Goal: Transaction & Acquisition: Purchase product/service

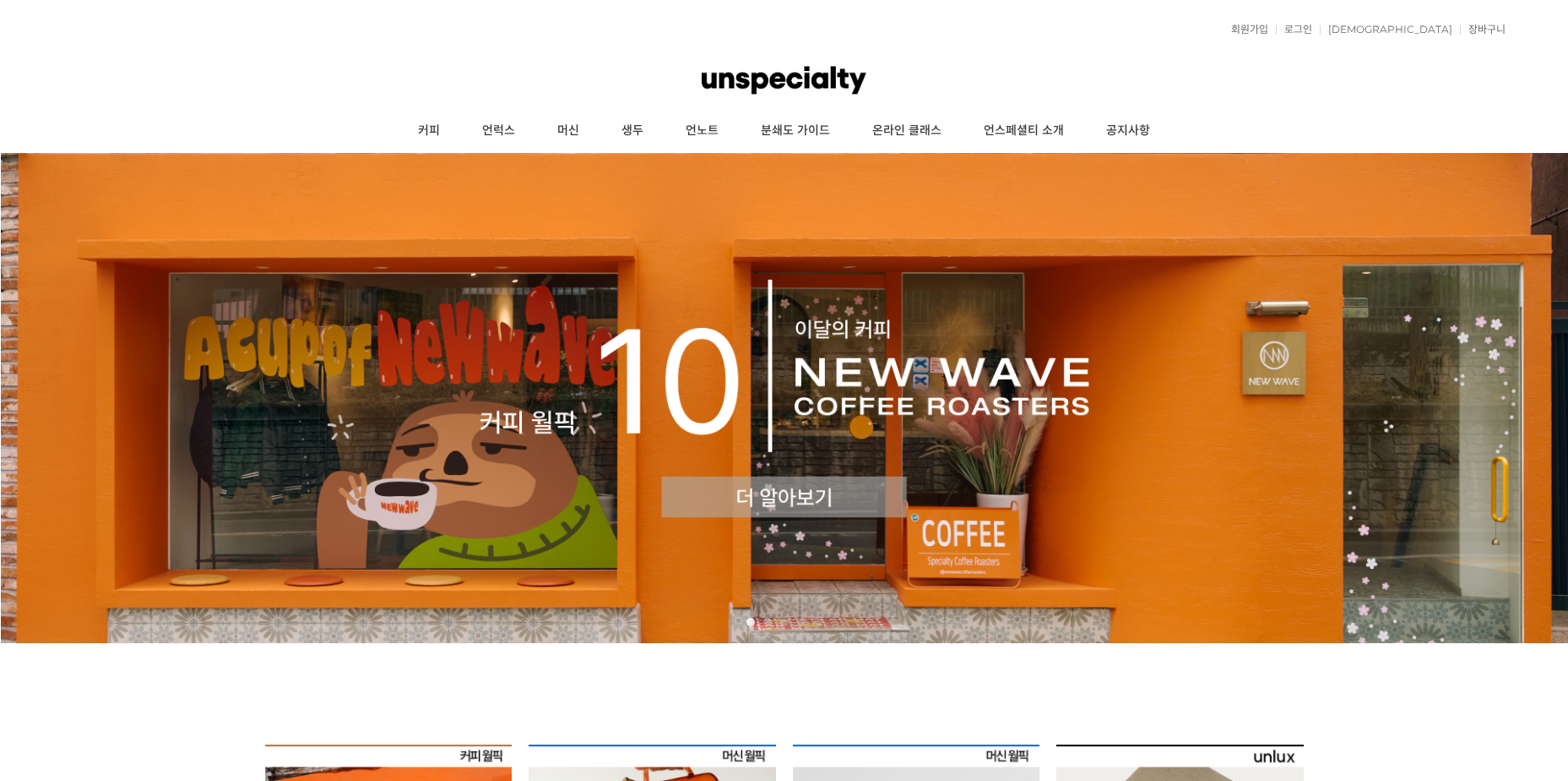
scroll to position [422, 0]
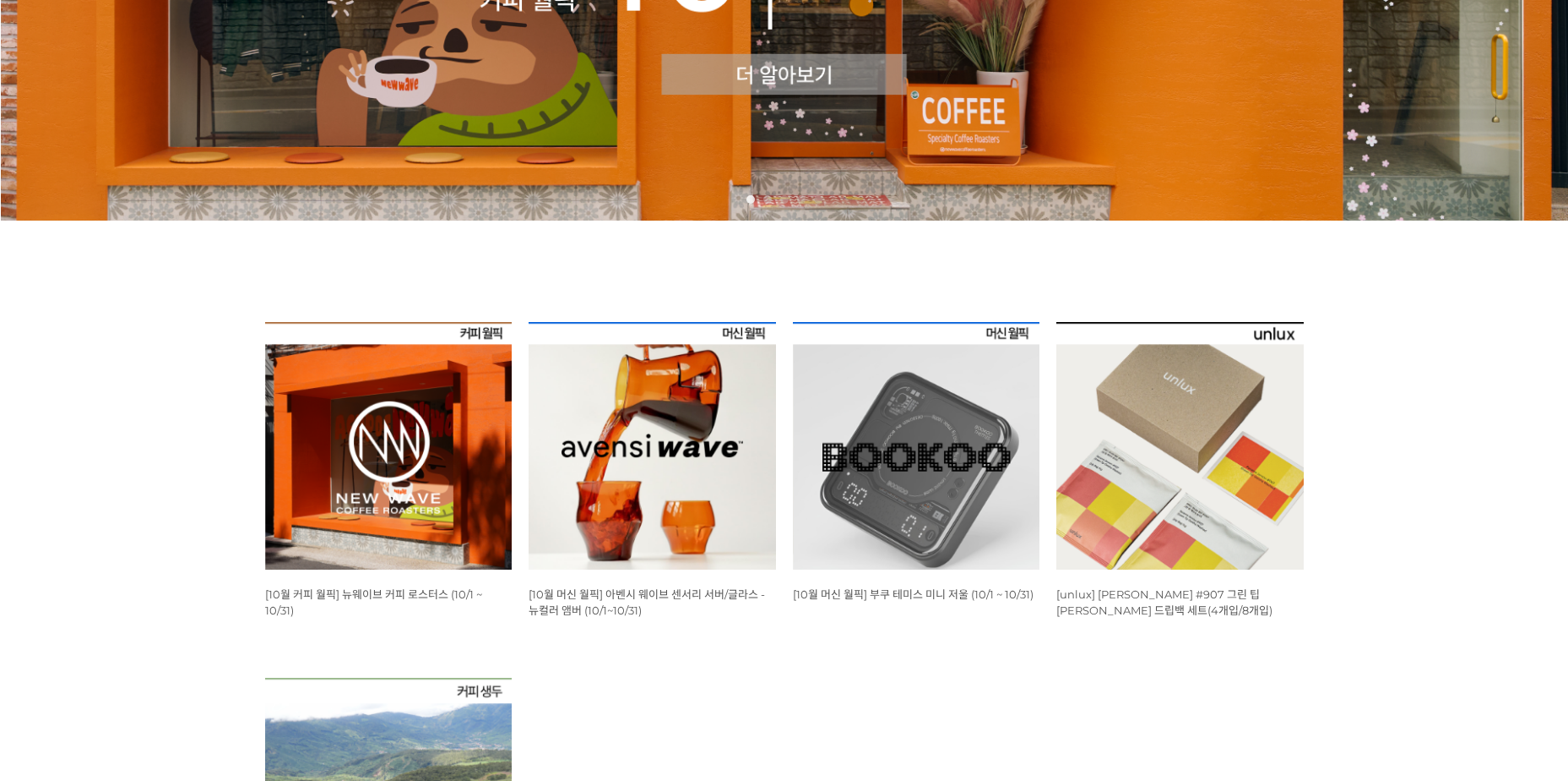
click at [453, 385] on img at bounding box center [389, 446] width 248 height 248
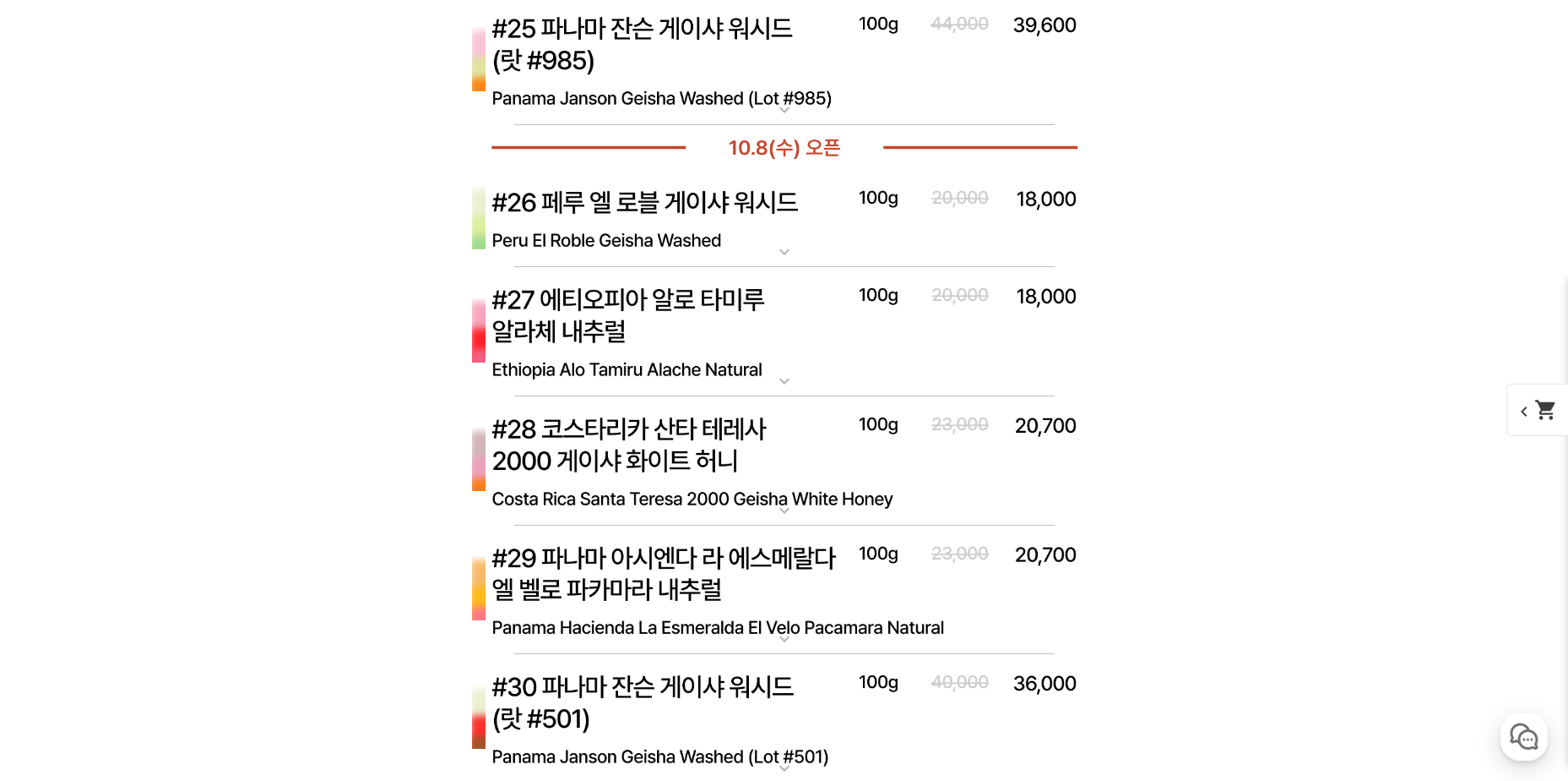
scroll to position [8234, 0]
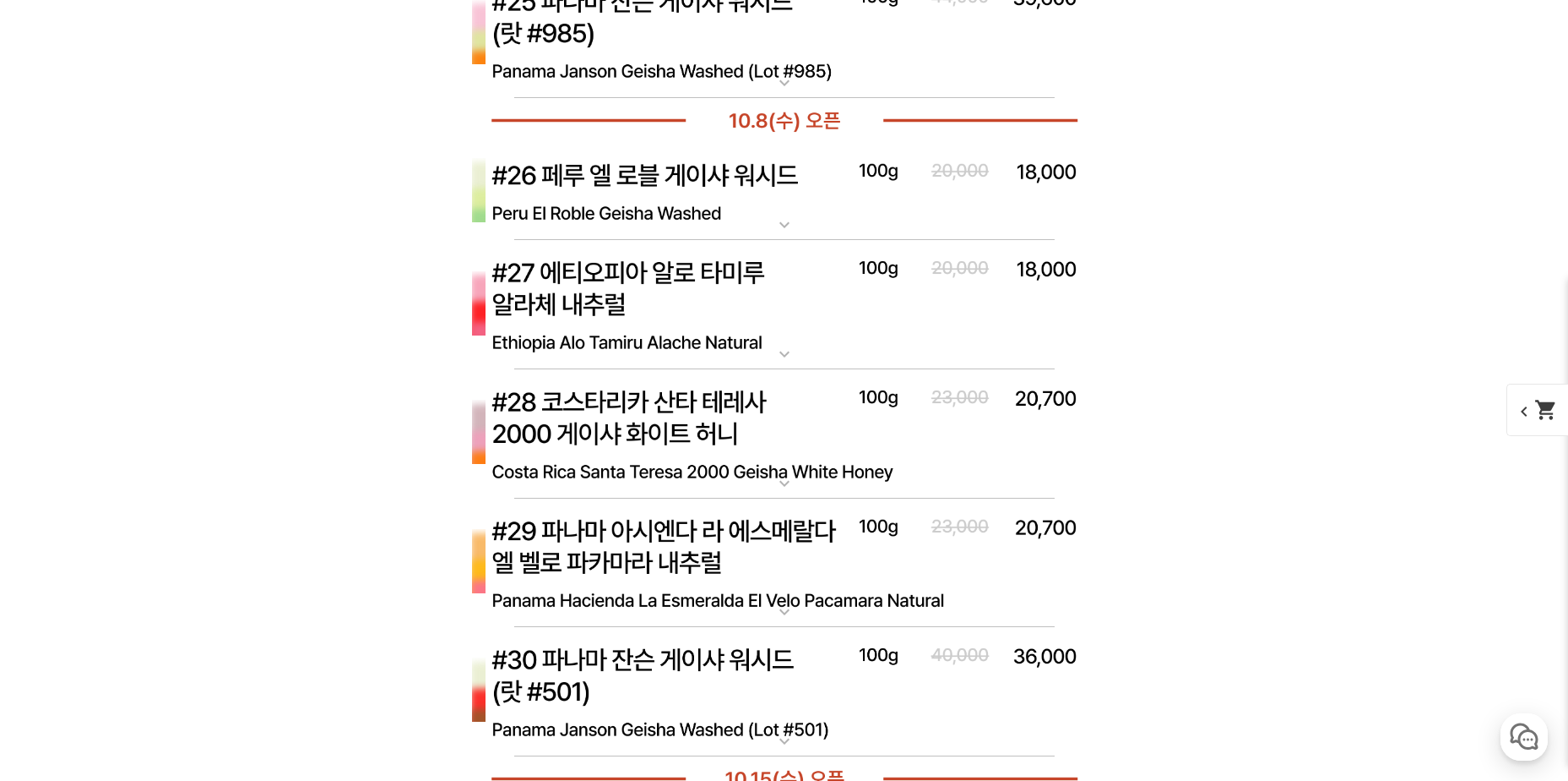
click at [494, 596] on img at bounding box center [784, 564] width 675 height 130
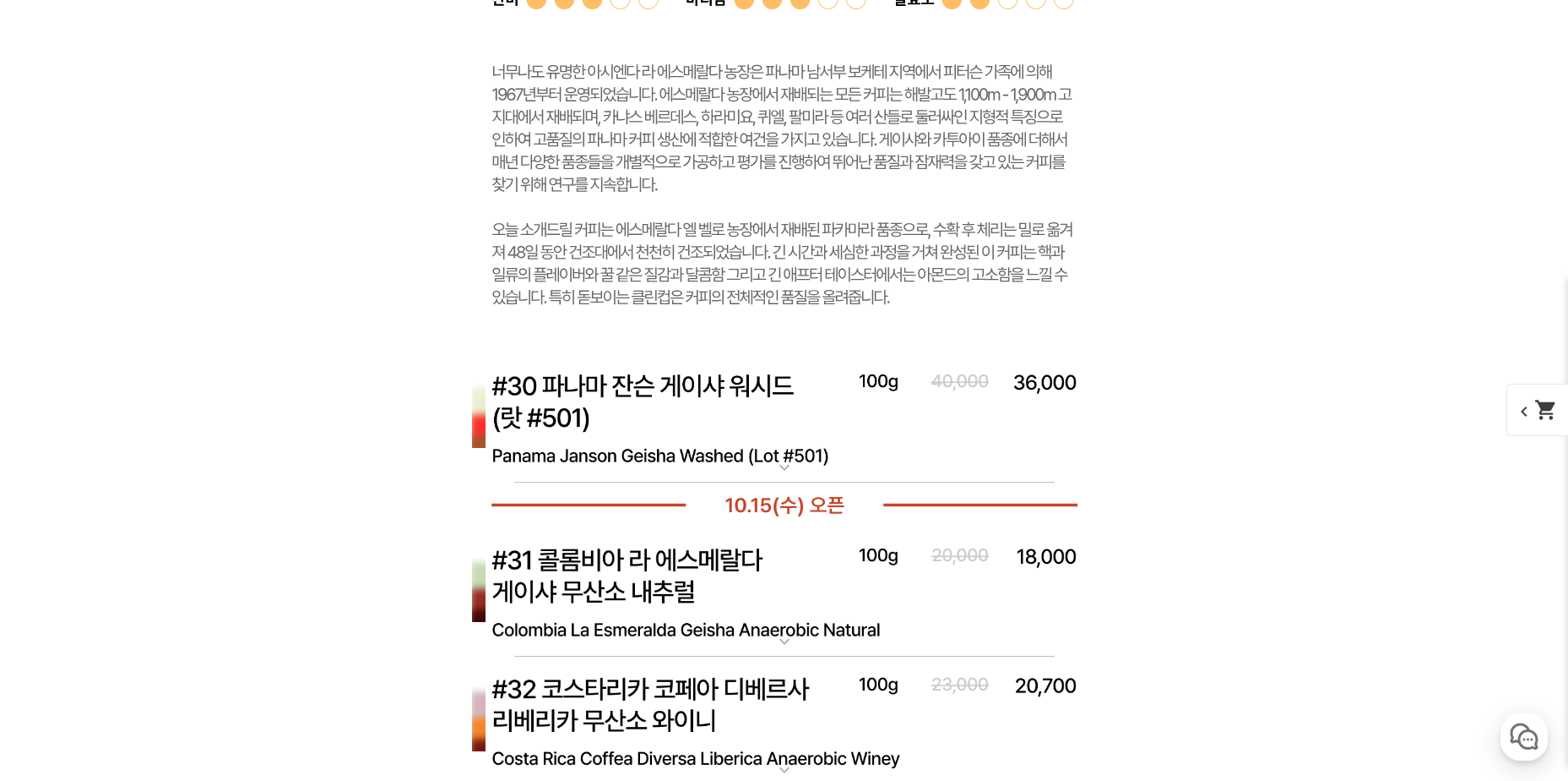
scroll to position [9502, 0]
